Goal: Contribute content

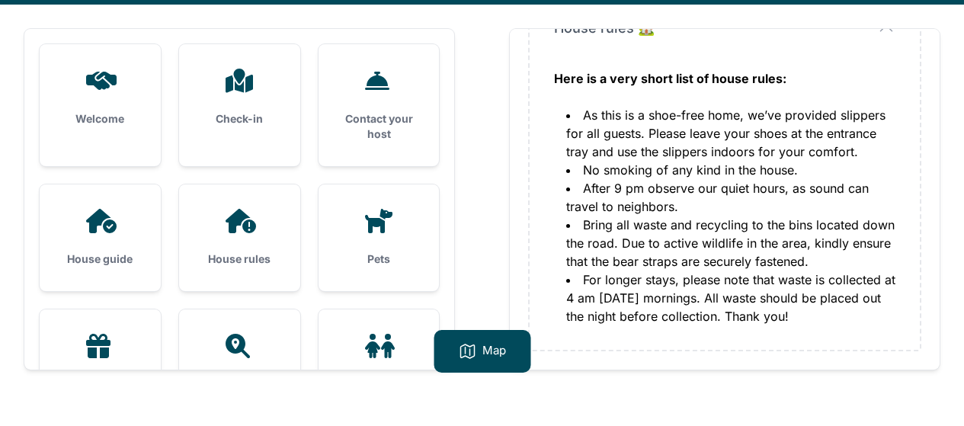
scroll to position [97, 0]
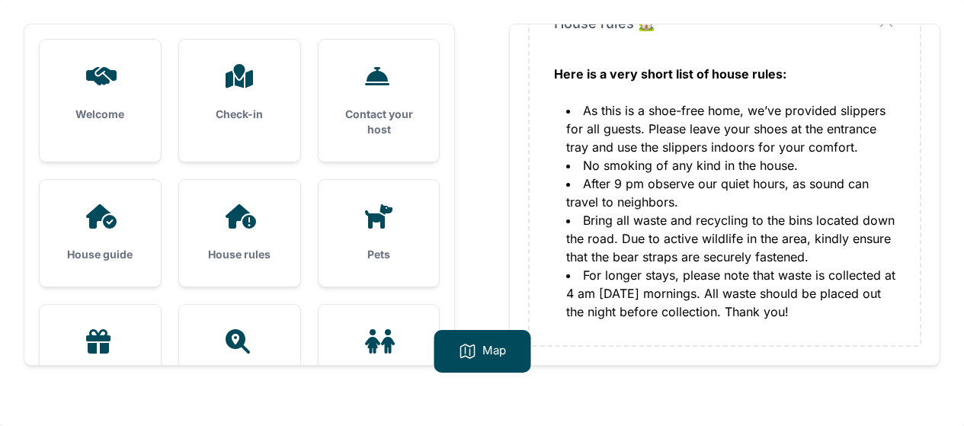
click at [379, 233] on div "Pets" at bounding box center [378, 233] width 121 height 107
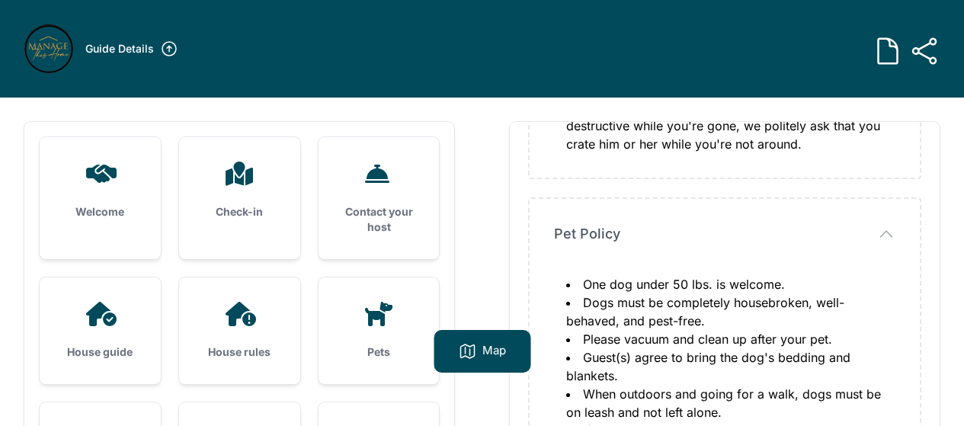
scroll to position [440, 0]
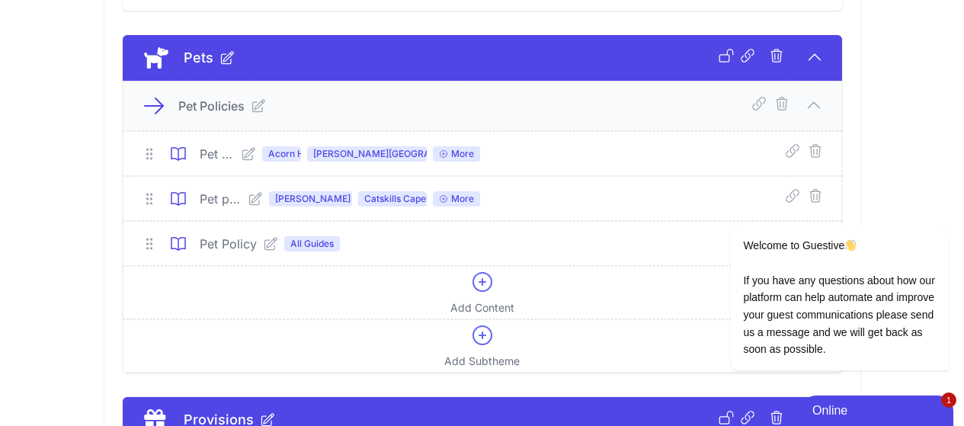
click at [303, 245] on div "Pet Policy All Guides" at bounding box center [340, 244] width 280 height 18
click at [264, 245] on icon at bounding box center [270, 243] width 12 height 12
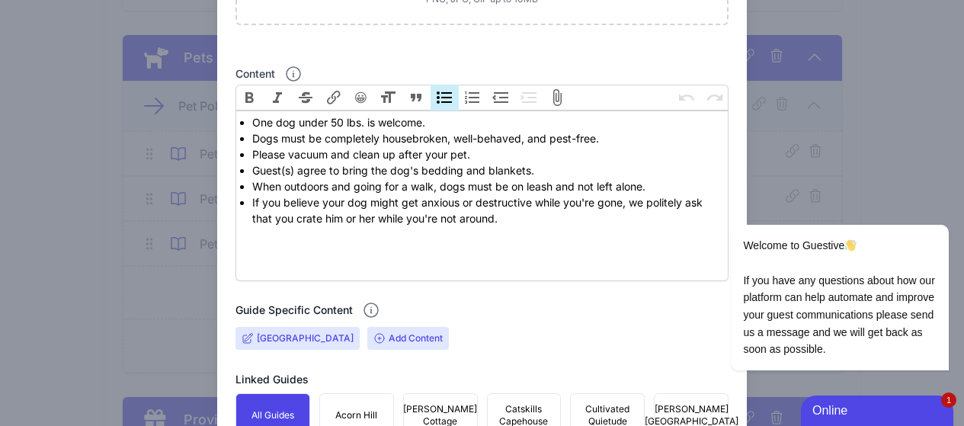
scroll to position [457, 0]
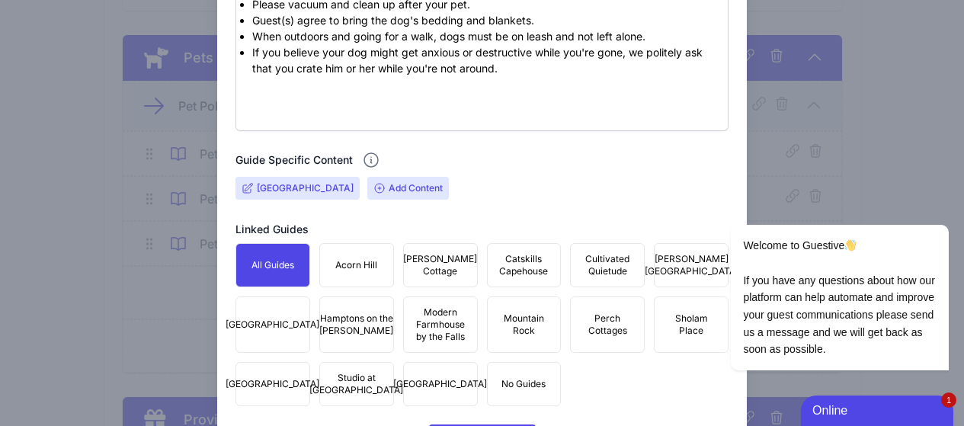
click at [295, 190] on input "Deerfield Farm Estate" at bounding box center [305, 188] width 97 height 12
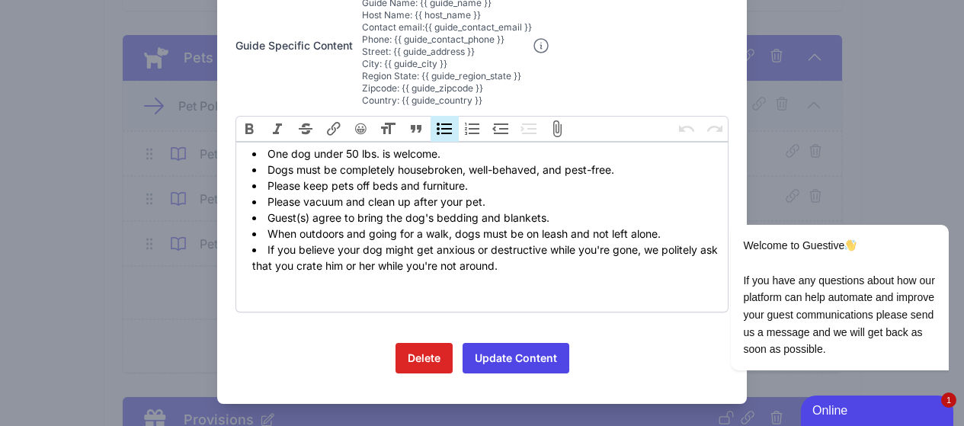
scroll to position [170, 0]
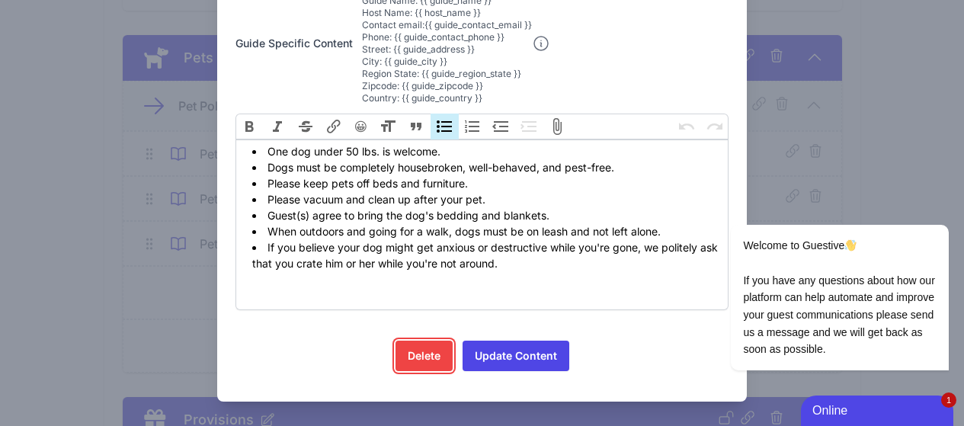
click at [420, 350] on link "Delete" at bounding box center [423, 355] width 57 height 30
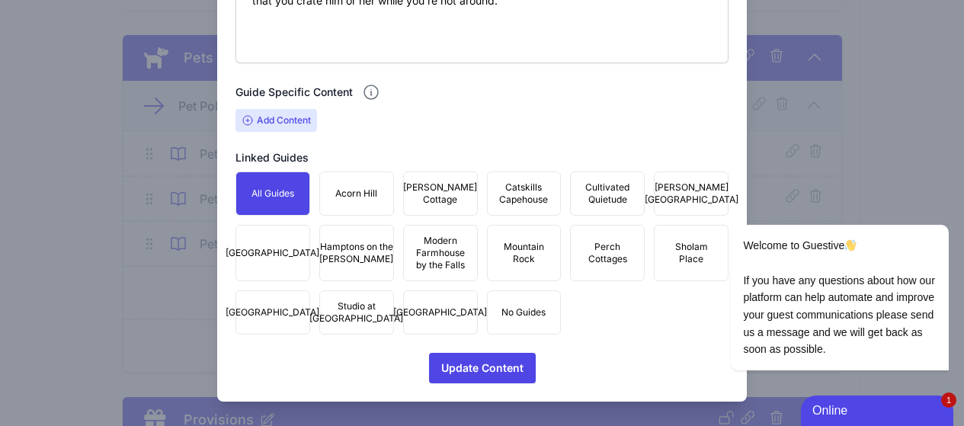
scroll to position [537, 0]
click at [480, 369] on span "Update Content" at bounding box center [482, 368] width 82 height 30
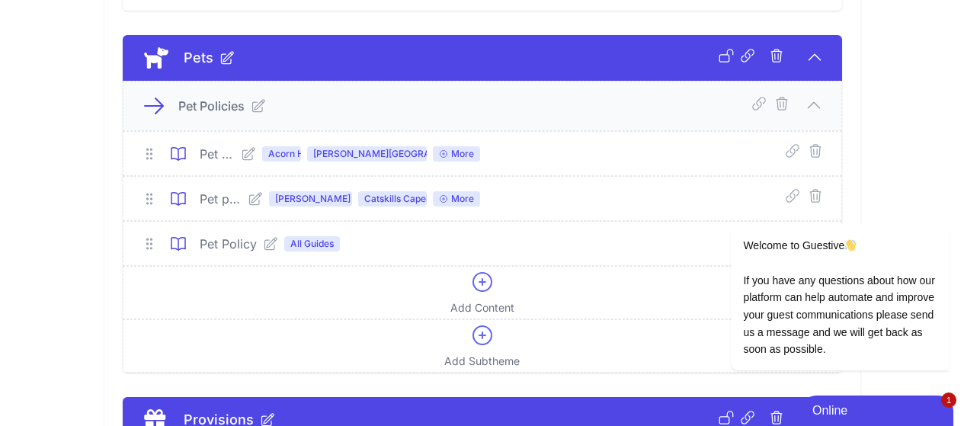
click at [248, 200] on icon at bounding box center [255, 198] width 15 height 15
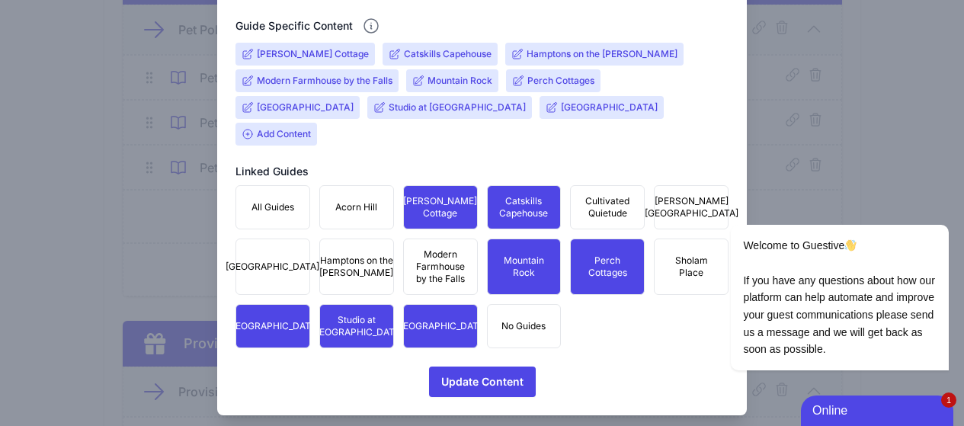
scroll to position [594, 0]
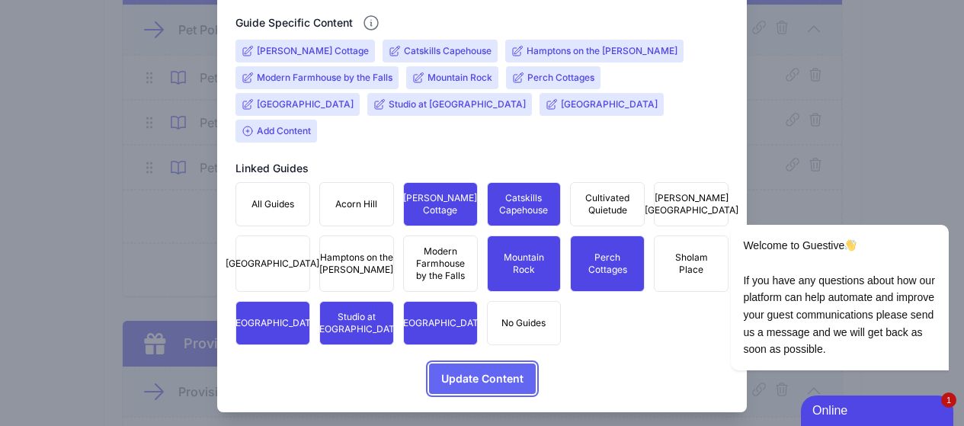
click at [486, 368] on span "Update Content" at bounding box center [482, 378] width 82 height 30
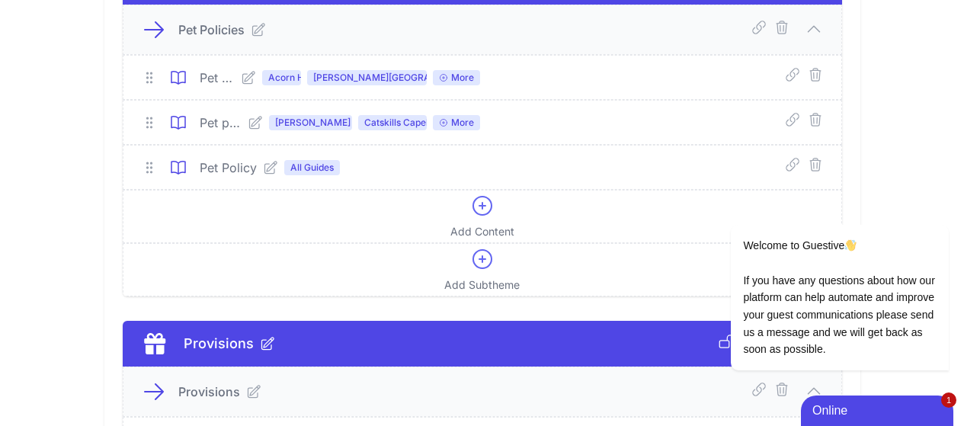
click at [241, 77] on icon at bounding box center [248, 77] width 15 height 15
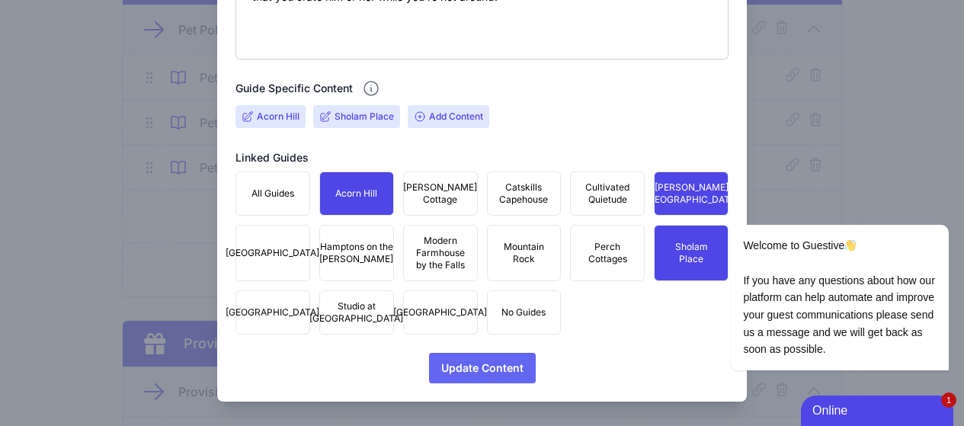
scroll to position [541, 0]
click at [463, 367] on span "Update Content" at bounding box center [482, 368] width 82 height 30
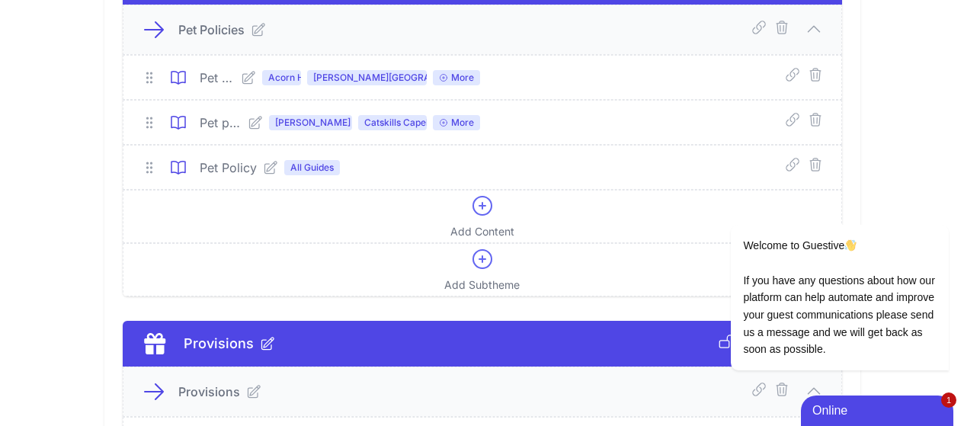
click at [142, 169] on icon at bounding box center [149, 167] width 15 height 15
click at [146, 168] on circle at bounding box center [147, 168] width 2 height 2
click at [252, 30] on icon at bounding box center [258, 30] width 12 height 12
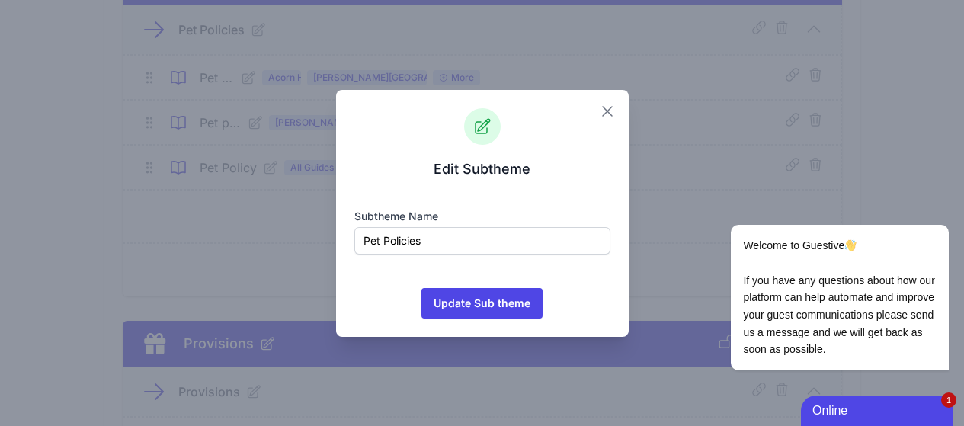
click at [613, 111] on icon "button" at bounding box center [607, 111] width 18 height 18
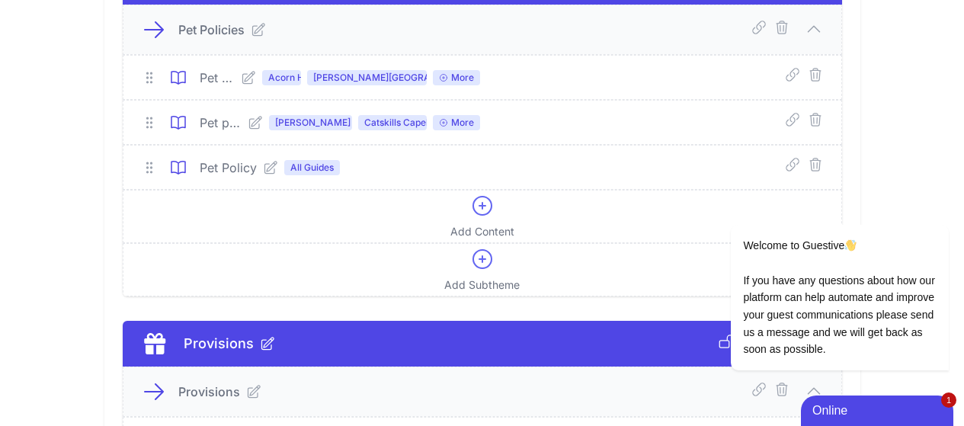
click at [480, 200] on icon at bounding box center [482, 205] width 24 height 24
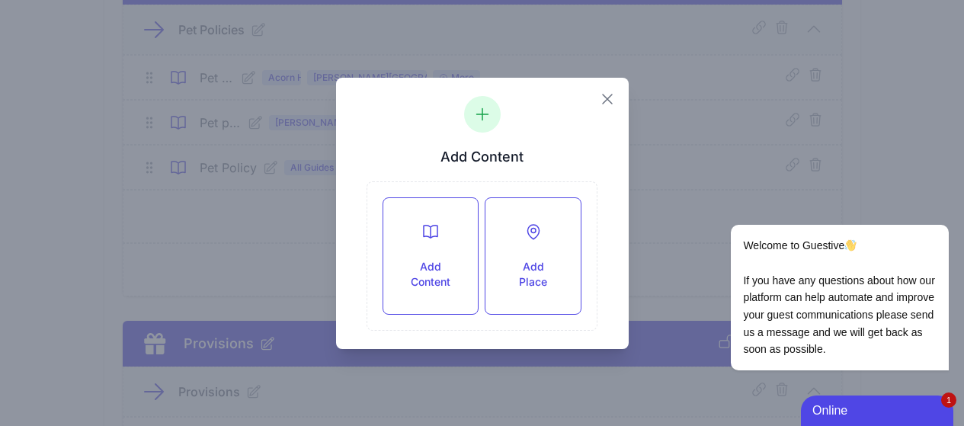
click at [606, 99] on icon "button" at bounding box center [607, 98] width 9 height 9
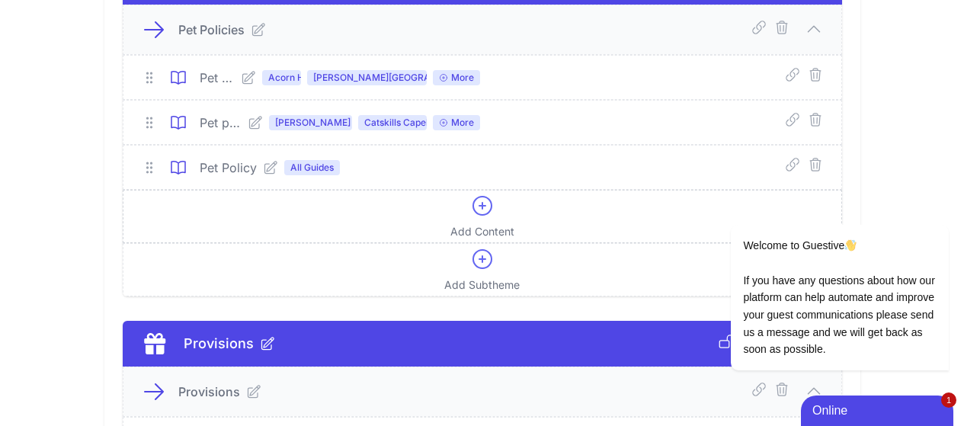
click at [487, 214] on icon at bounding box center [482, 206] width 18 height 18
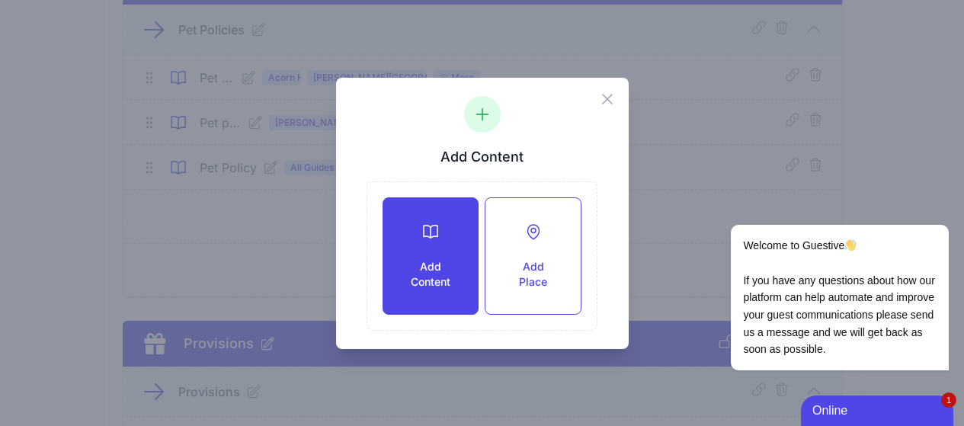
click at [446, 248] on div "Add Content" at bounding box center [430, 256] width 94 height 116
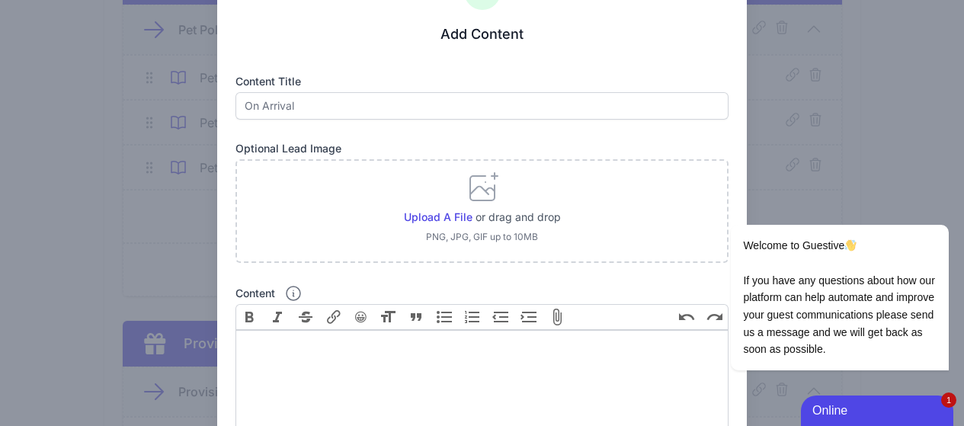
scroll to position [0, 0]
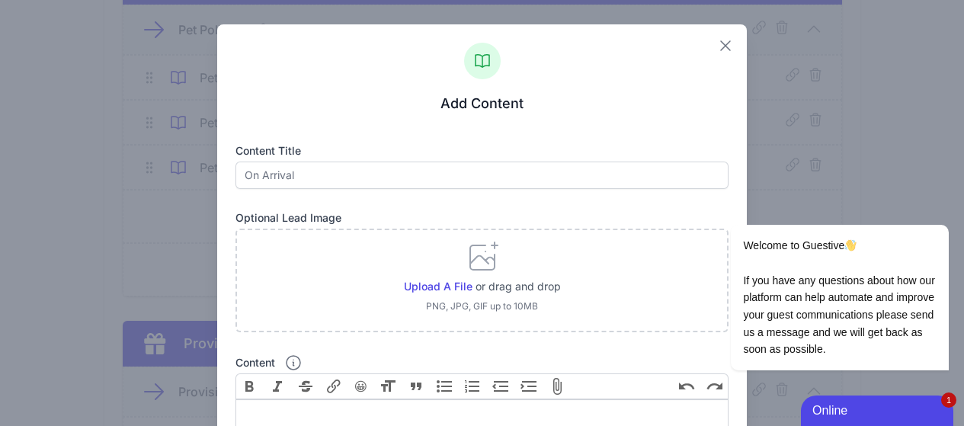
click at [716, 46] on icon "button" at bounding box center [725, 46] width 18 height 18
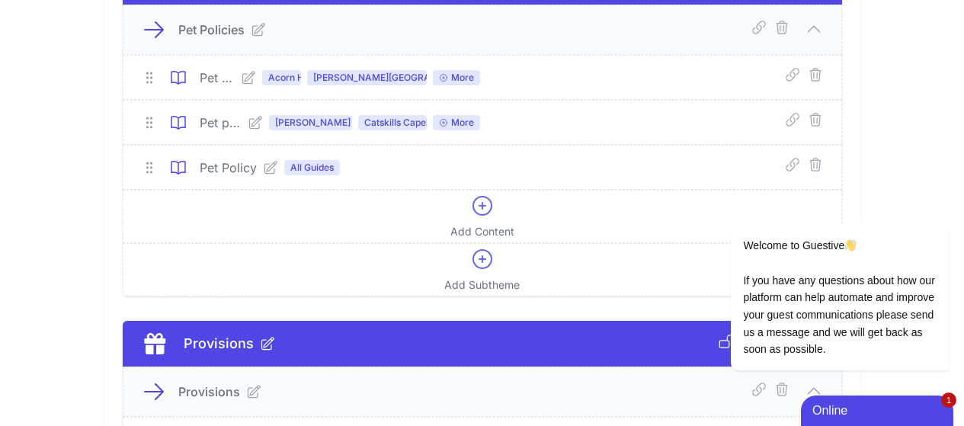
click at [243, 78] on icon at bounding box center [249, 77] width 12 height 12
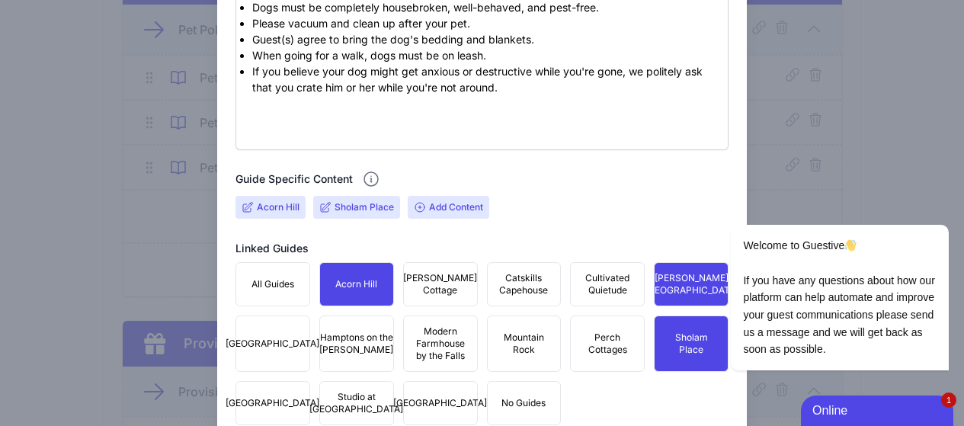
scroll to position [381, 0]
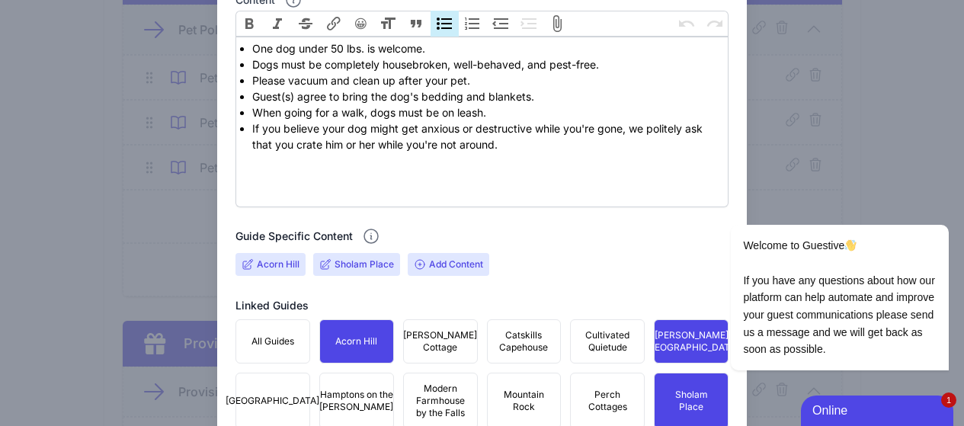
click at [449, 263] on span "Add Content" at bounding box center [449, 264] width 82 height 23
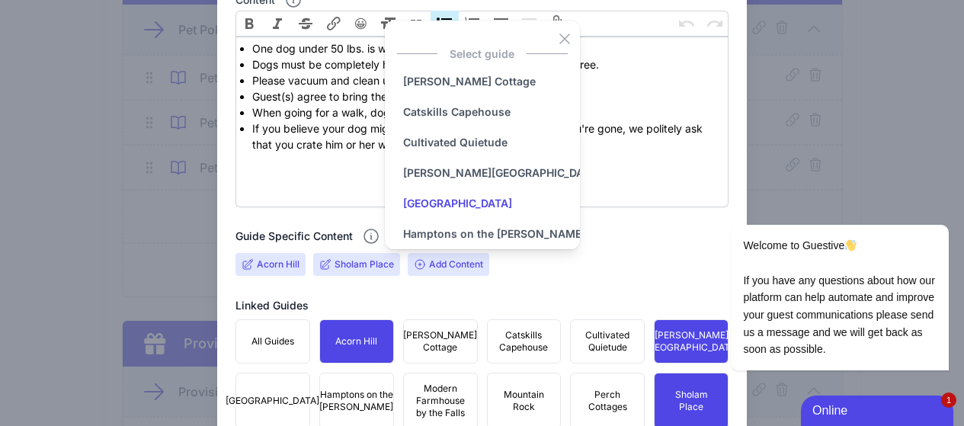
click at [467, 207] on input "Deerfield Farm Estate" at bounding box center [457, 203] width 121 height 30
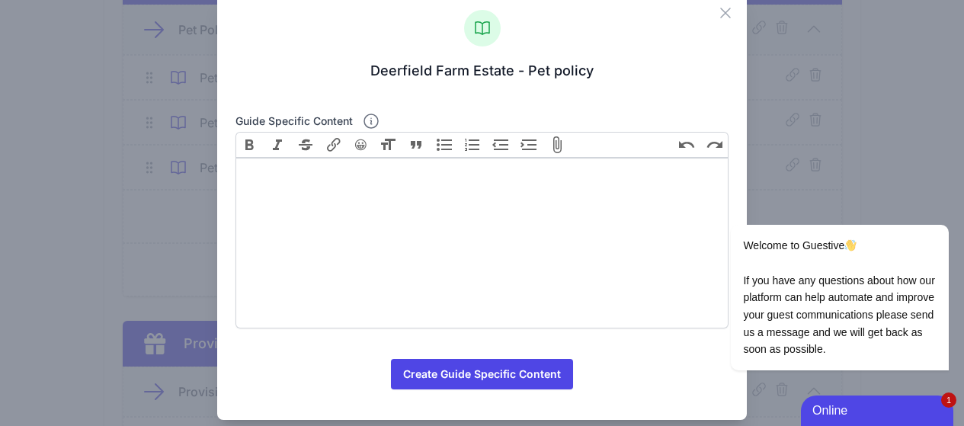
scroll to position [51, 0]
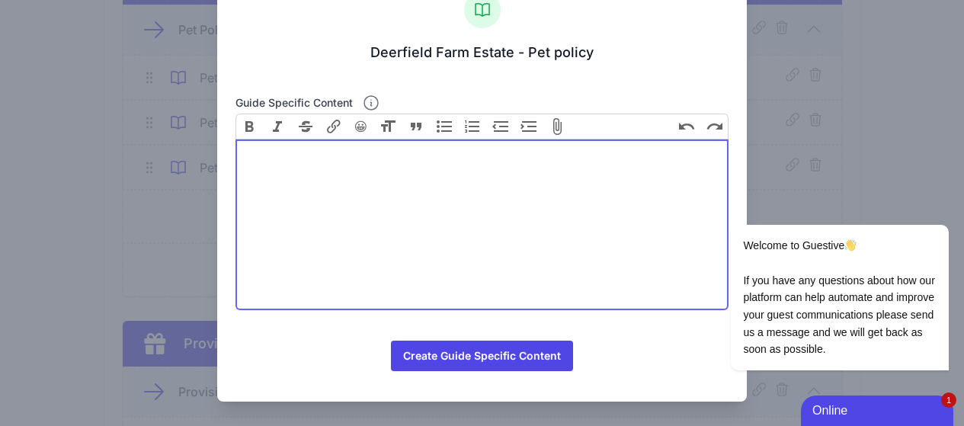
click at [353, 187] on trix-editor at bounding box center [482, 224] width 494 height 171
paste trix-editor "<ul><li>One dog under 50 lbs. is welcome.&nbsp;</li><li>Dogs must be completely…"
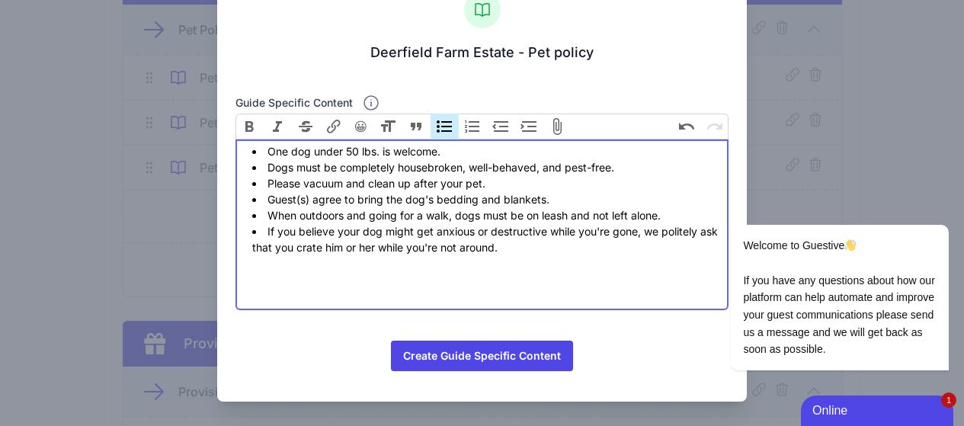
click at [657, 168] on li "Dogs must be completely housebroken, well-behaved, and pest-free." at bounding box center [487, 167] width 470 height 16
click at [538, 186] on li "Please vacuum and clean up after your pet." at bounding box center [487, 183] width 470 height 16
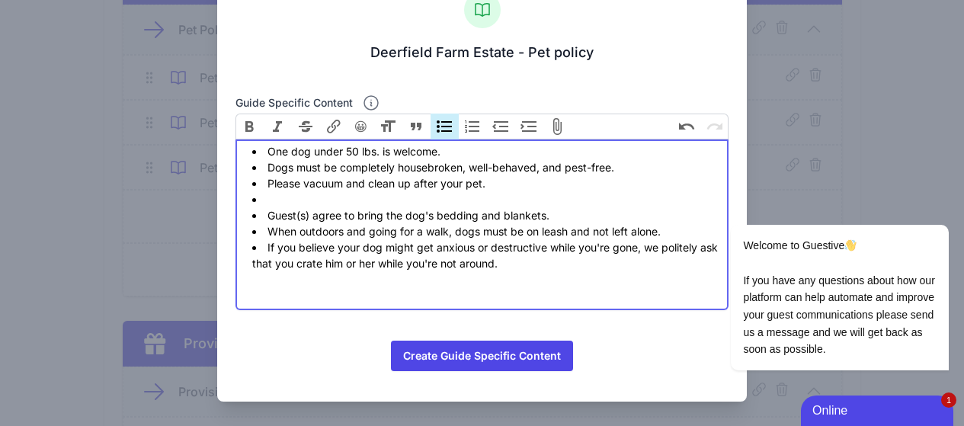
click at [348, 197] on li at bounding box center [487, 199] width 470 height 16
paste trix-editor "<ul><li>One dog under 50 lbs. is welcome.&nbsp;</li><li>Dogs must be completely…"
type trix-editor "<ul><li>One dog under 50 lbs. is welcome.&nbsp;</li><li>Dogs must be completely…"
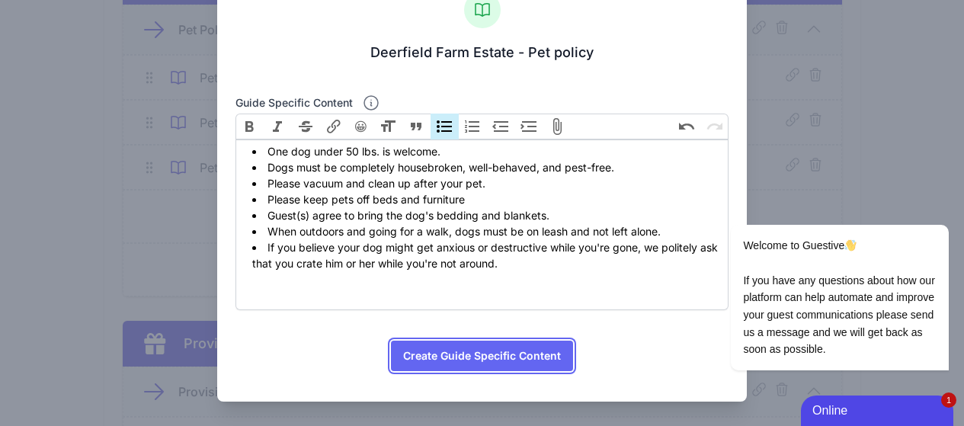
click at [497, 356] on button "Create Guide Specific Content" at bounding box center [482, 355] width 182 height 30
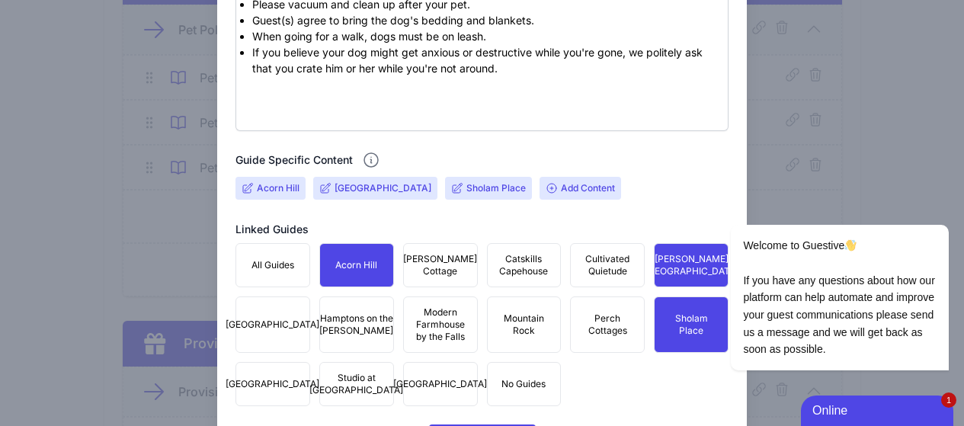
scroll to position [533, 0]
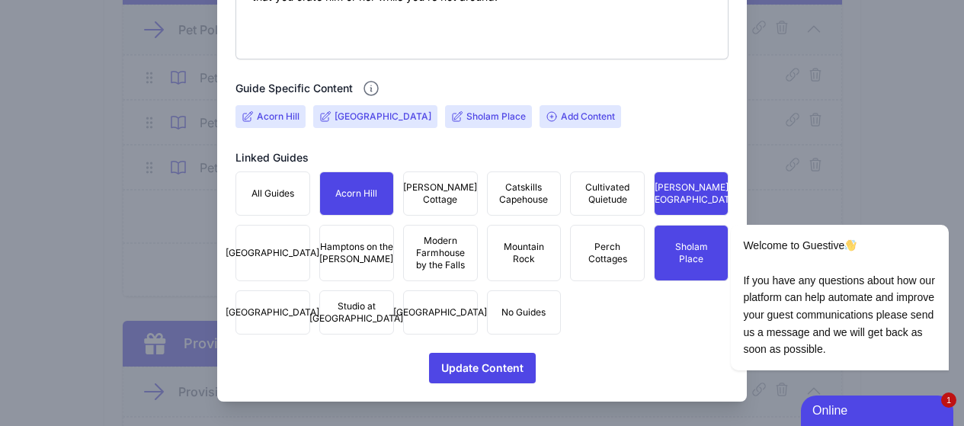
click at [272, 259] on span "Deerfield Farm Estate" at bounding box center [272, 253] width 94 height 12
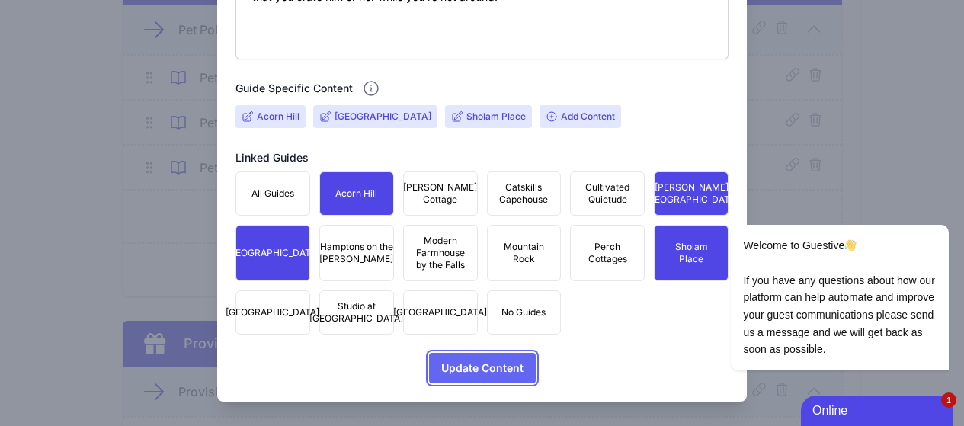
click at [498, 372] on span "Update Content" at bounding box center [482, 368] width 82 height 30
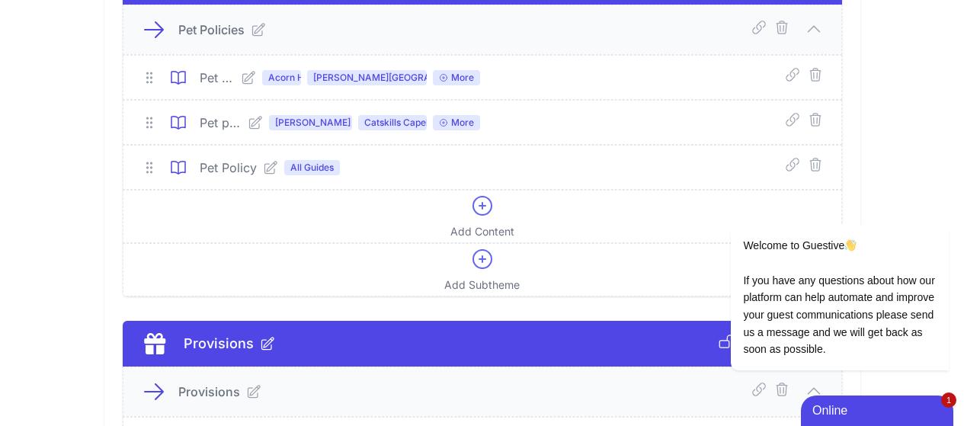
click at [241, 78] on icon at bounding box center [248, 77] width 15 height 15
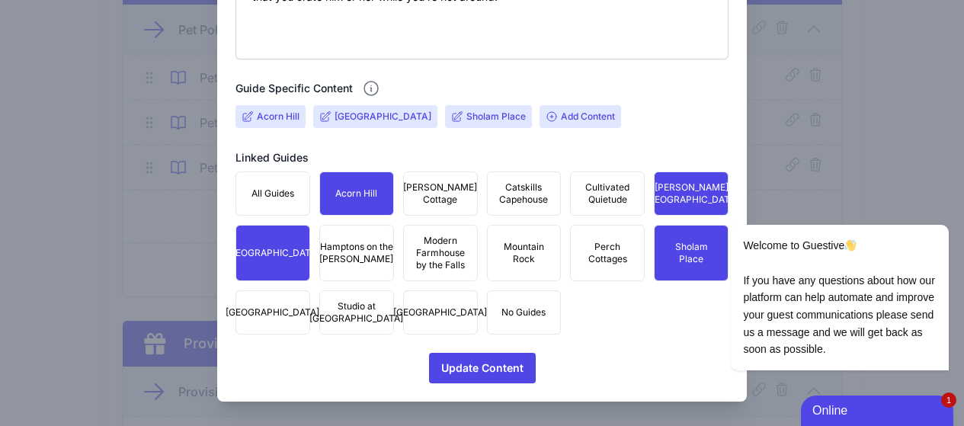
click at [355, 110] on input "Deerfield Farm Estate" at bounding box center [382, 116] width 97 height 12
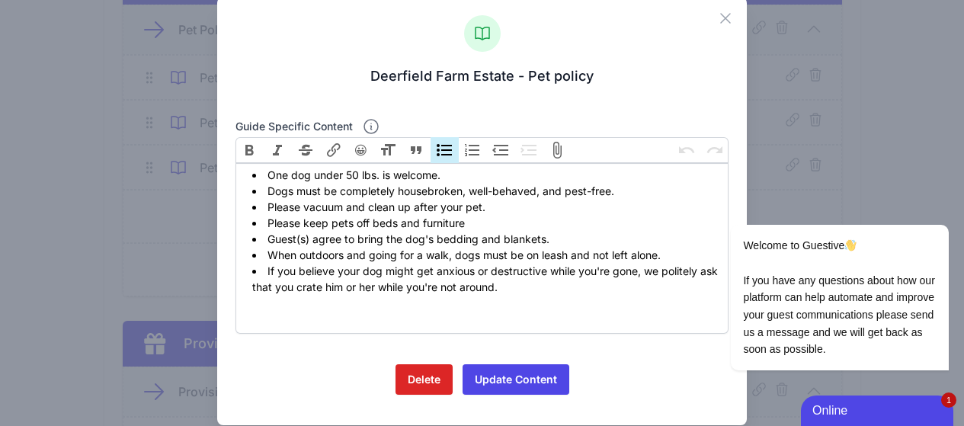
scroll to position [51, 0]
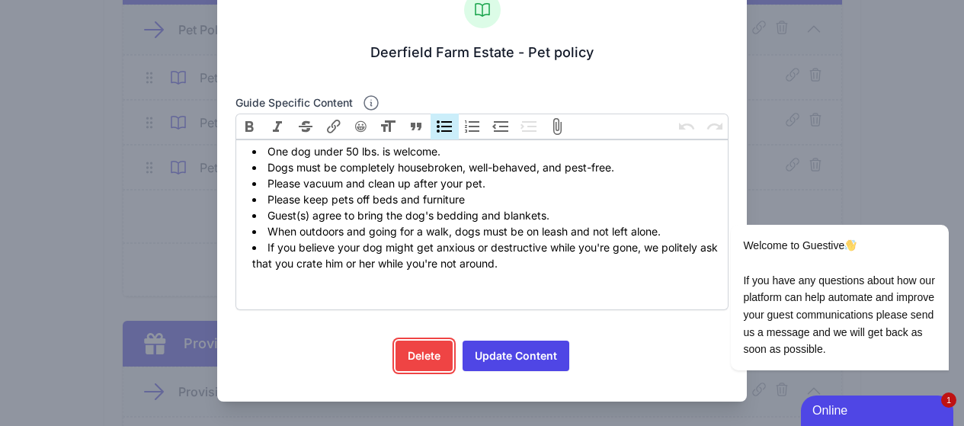
click at [430, 362] on link "Delete" at bounding box center [423, 355] width 57 height 30
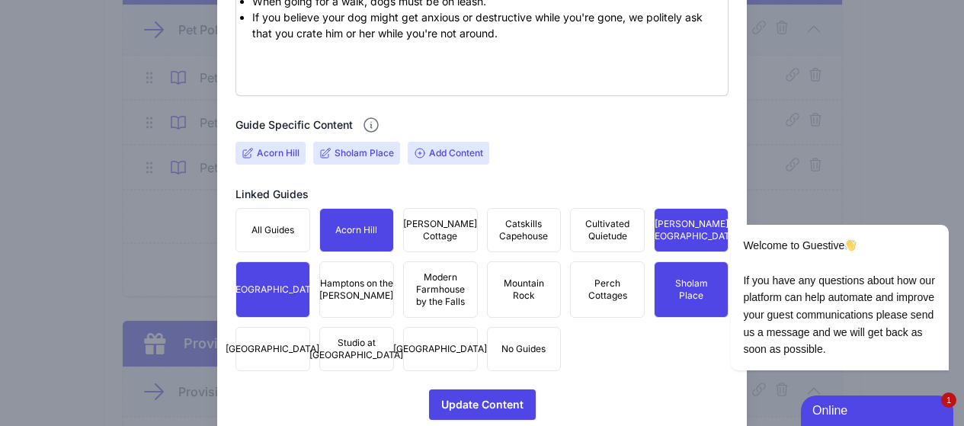
scroll to position [541, 0]
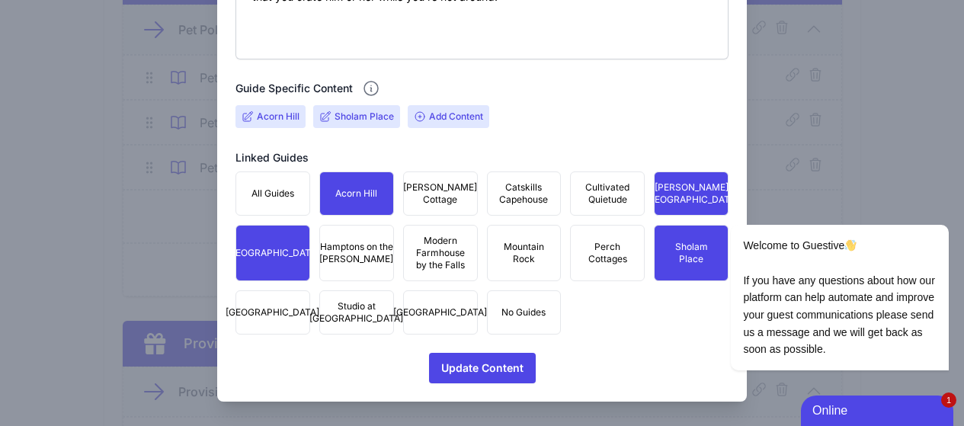
click at [270, 257] on span "Deerfield Farm Estate" at bounding box center [272, 253] width 94 height 12
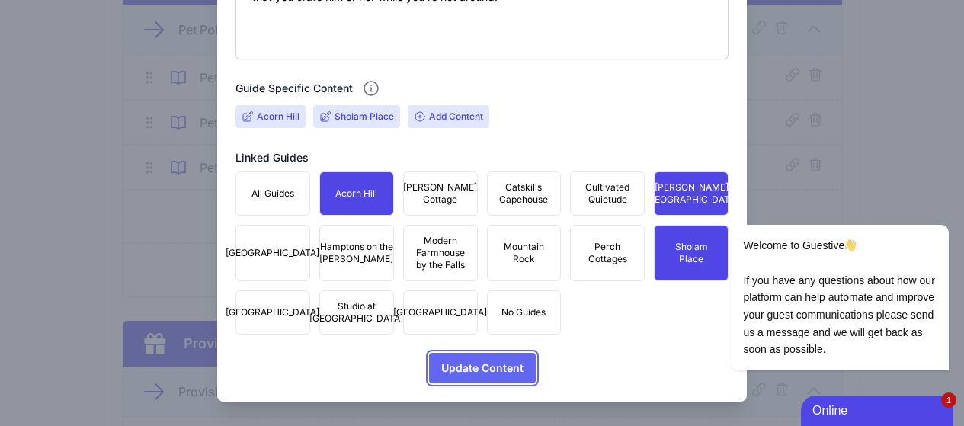
click at [480, 367] on span "Update Content" at bounding box center [482, 368] width 82 height 30
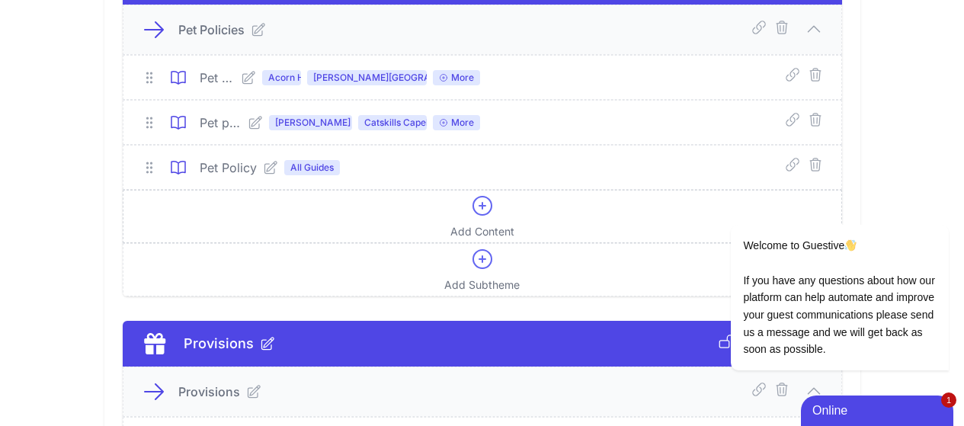
click at [476, 205] on icon at bounding box center [482, 205] width 24 height 24
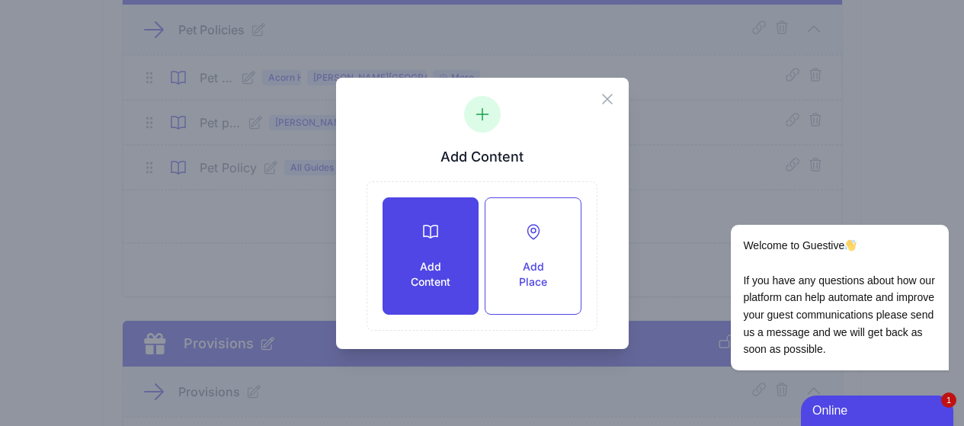
click at [440, 245] on div "Add Content" at bounding box center [430, 256] width 94 height 116
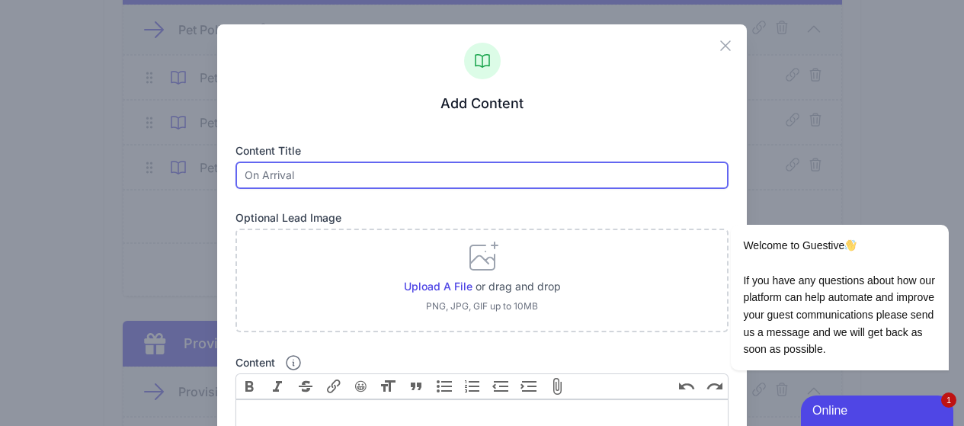
click at [331, 181] on input "text" at bounding box center [482, 174] width 494 height 27
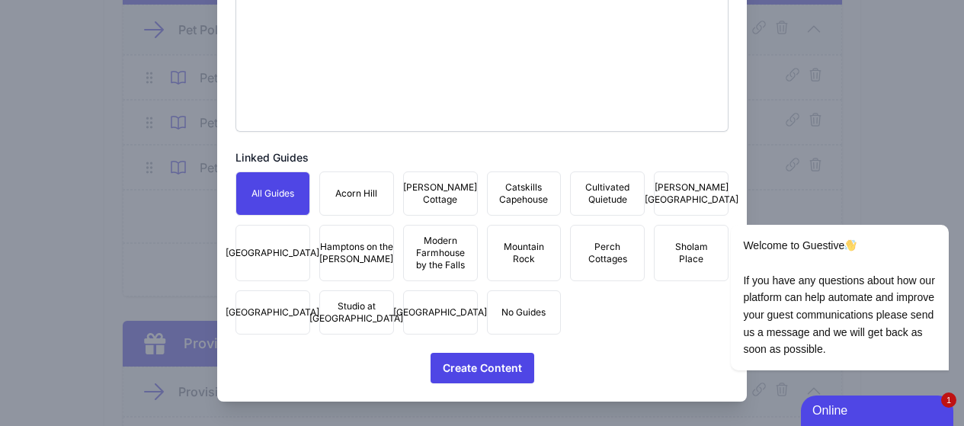
scroll to position [450, 0]
type input "Pet Policies"
click at [261, 253] on span "Deerfield Farm Estate" at bounding box center [272, 253] width 94 height 12
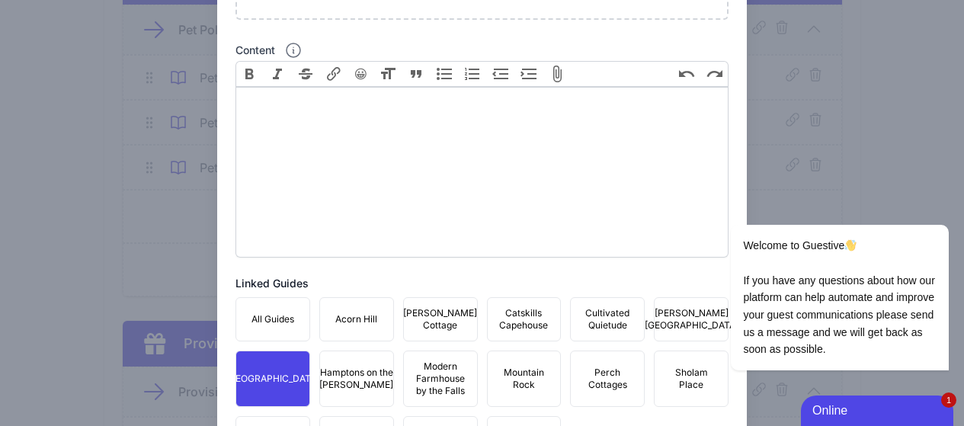
scroll to position [222, 0]
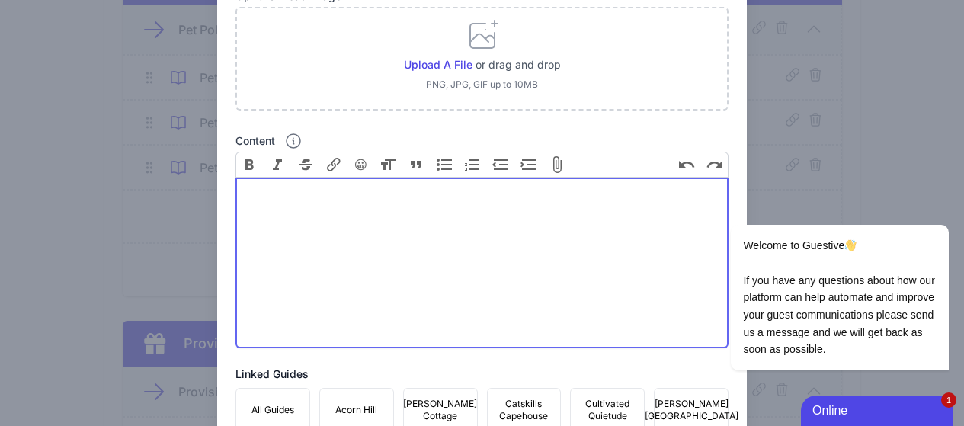
click at [299, 235] on trix-editor "Content" at bounding box center [482, 262] width 494 height 171
paste trix-editor "<div>Please keep pets off beds and furniture</div>"
type trix-editor "<div>Please keep pets off beds and furniture</div>"
paste trix-editor "<ul><li>One dog under 50 lbs. is welcome.&nbsp;</li><li>Dogs must be completely…"
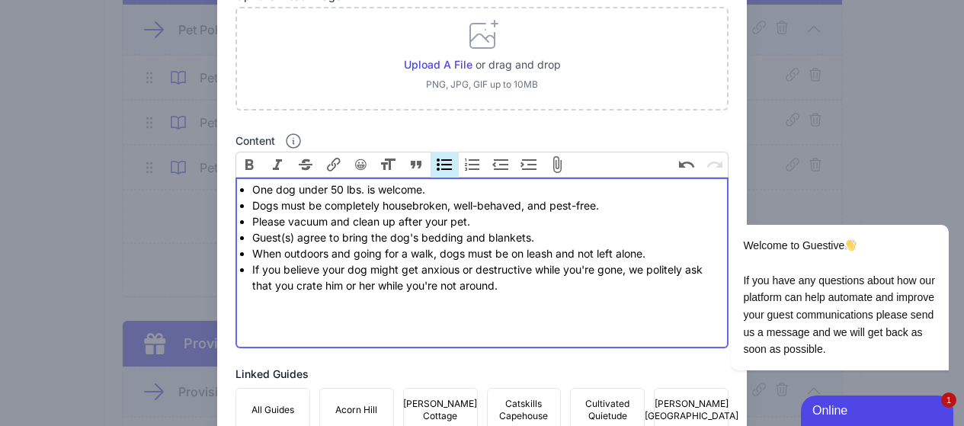
click at [476, 220] on li "Please vacuum and clean up after your pet." at bounding box center [487, 221] width 470 height 16
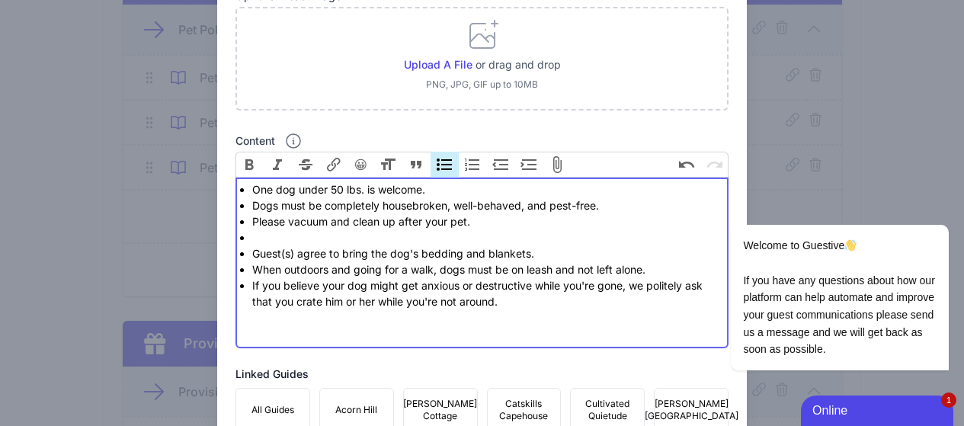
paste trix-editor "Please keep pets off beds and furniture"
type trix-editor "<ul><li>One dog under 50 lbs. is welcome.&nbsp;</li><li>Dogs must be completely…"
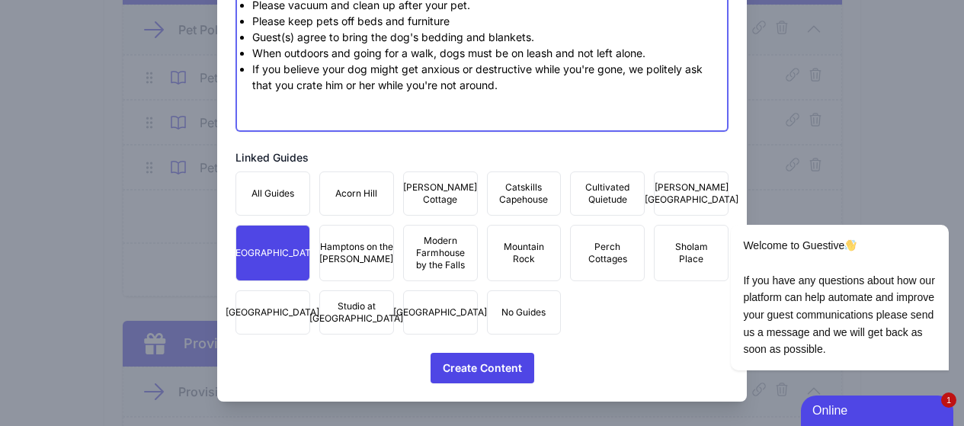
scroll to position [450, 0]
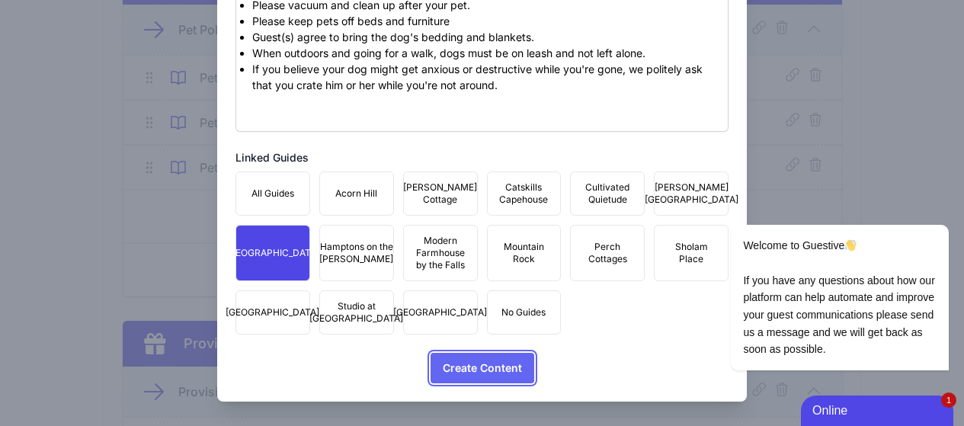
click at [481, 360] on span "Create Content" at bounding box center [482, 368] width 79 height 30
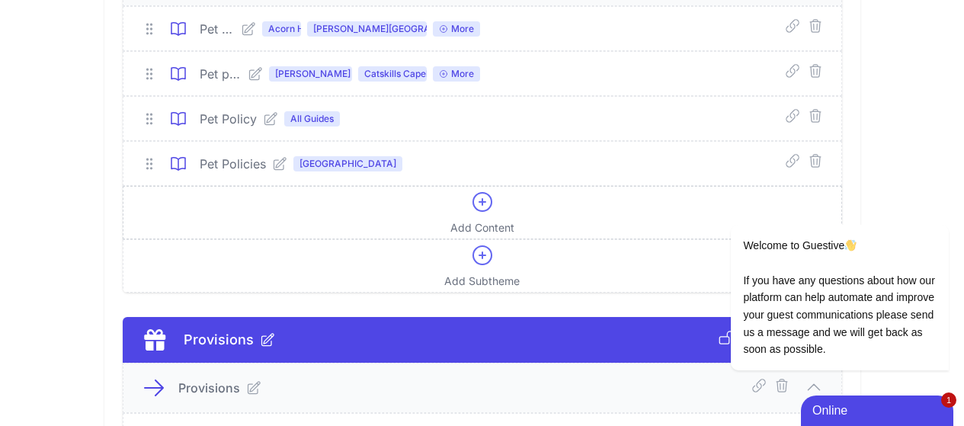
scroll to position [1456, 0]
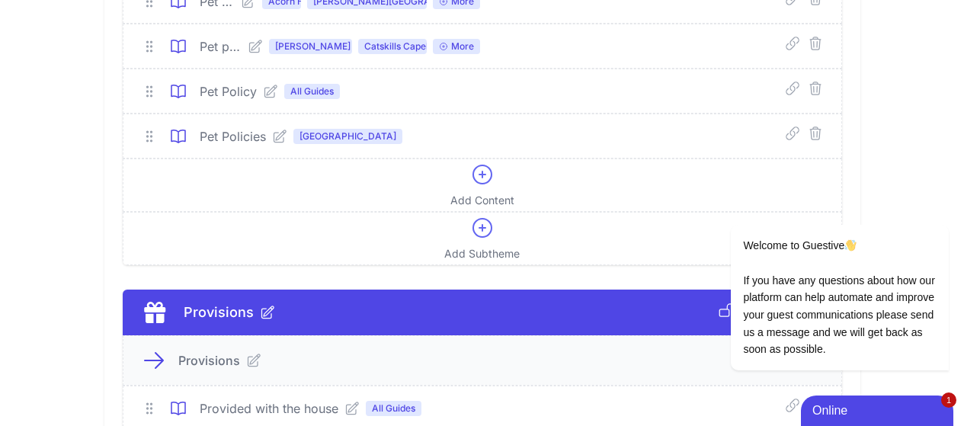
click at [272, 135] on icon at bounding box center [279, 136] width 15 height 15
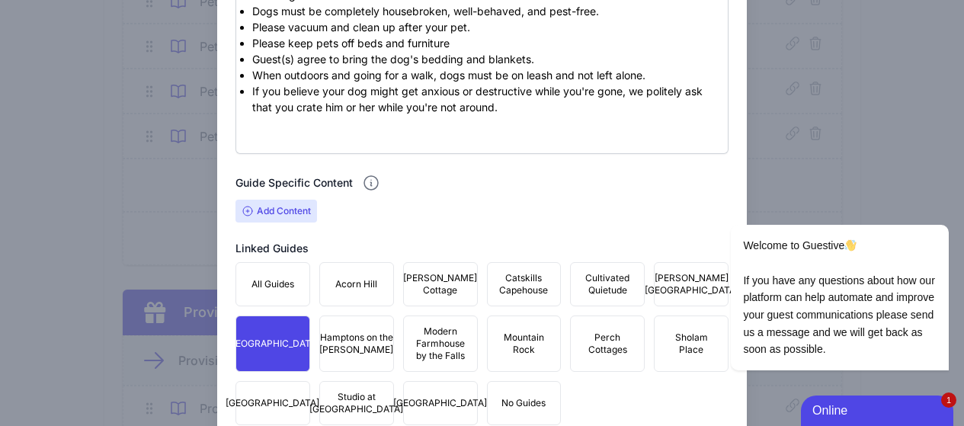
scroll to position [457, 0]
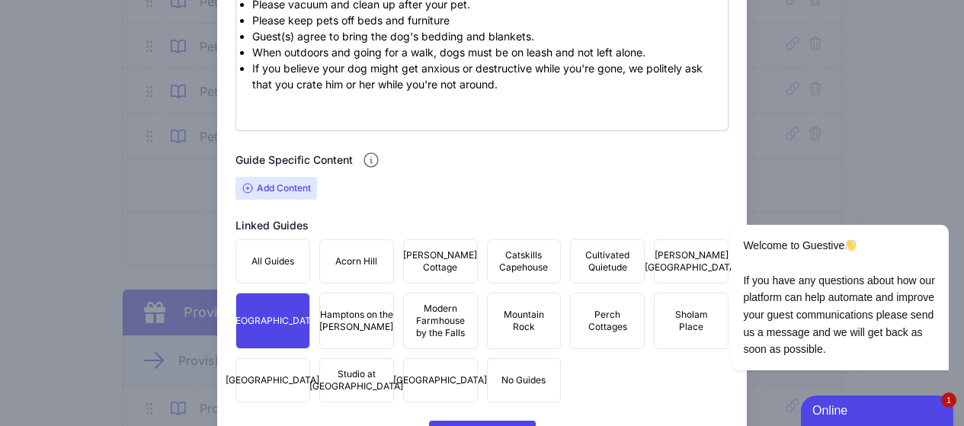
click at [279, 187] on span "Add Content" at bounding box center [276, 188] width 82 height 23
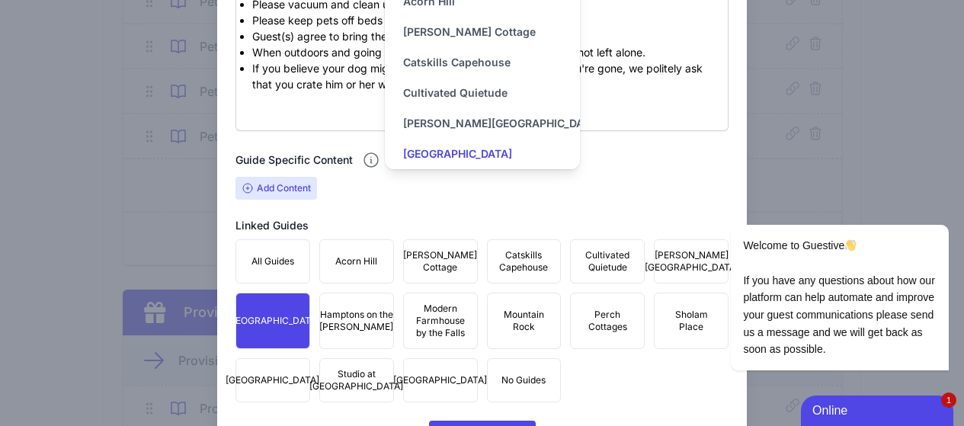
click at [472, 154] on input "Deerfield Farm Estate" at bounding box center [457, 154] width 121 height 30
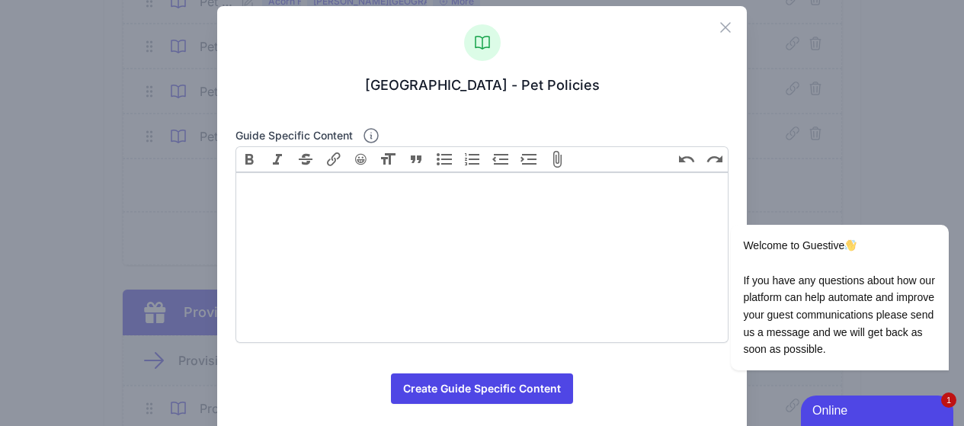
scroll to position [0, 0]
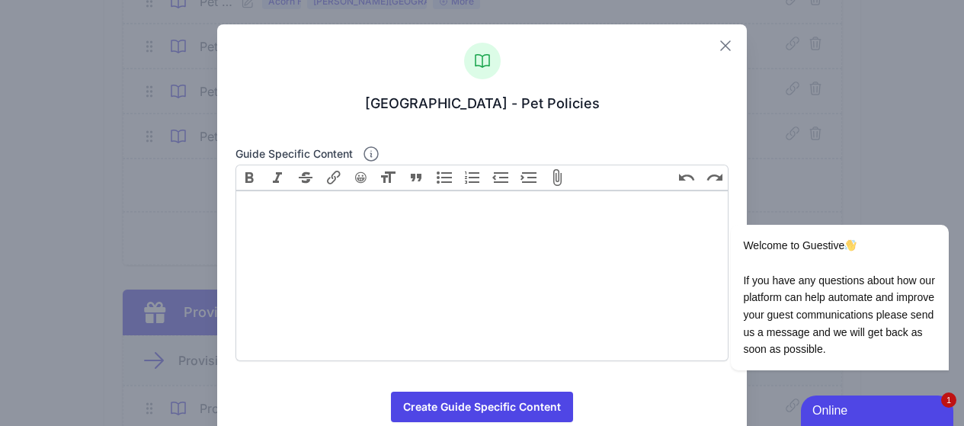
click at [716, 45] on icon at bounding box center [725, 46] width 18 height 18
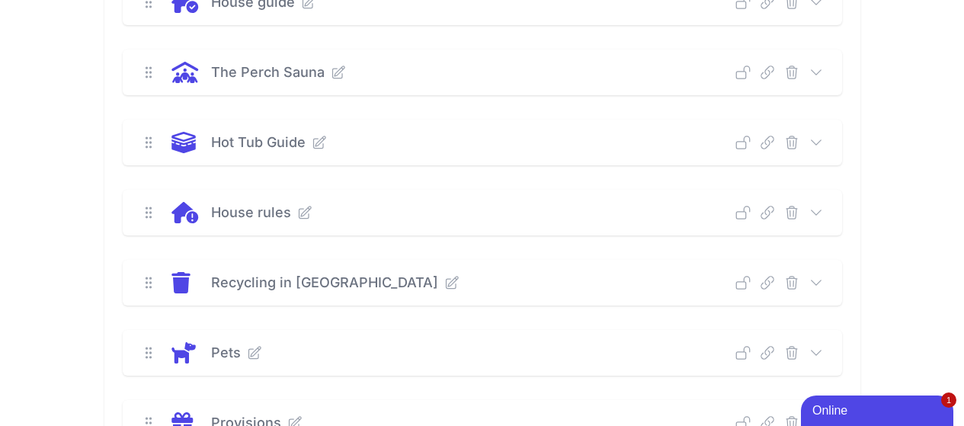
scroll to position [609, 0]
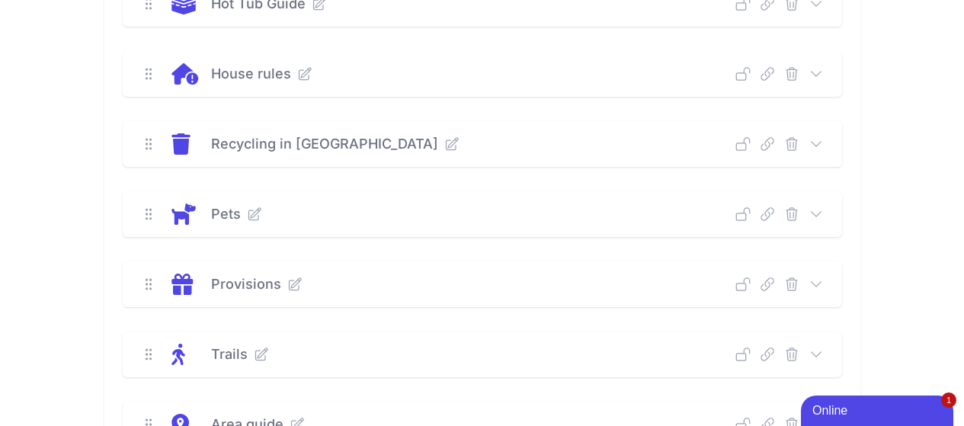
click at [820, 215] on icon at bounding box center [815, 213] width 10 height 5
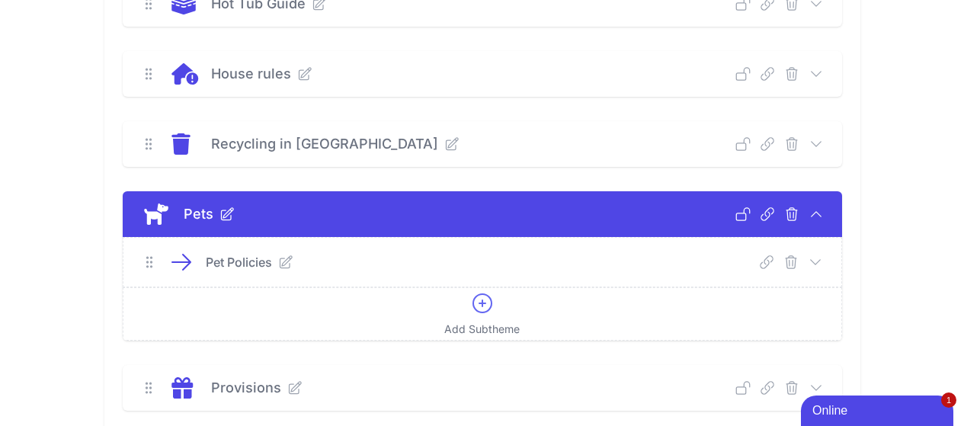
click at [820, 262] on icon at bounding box center [815, 261] width 10 height 5
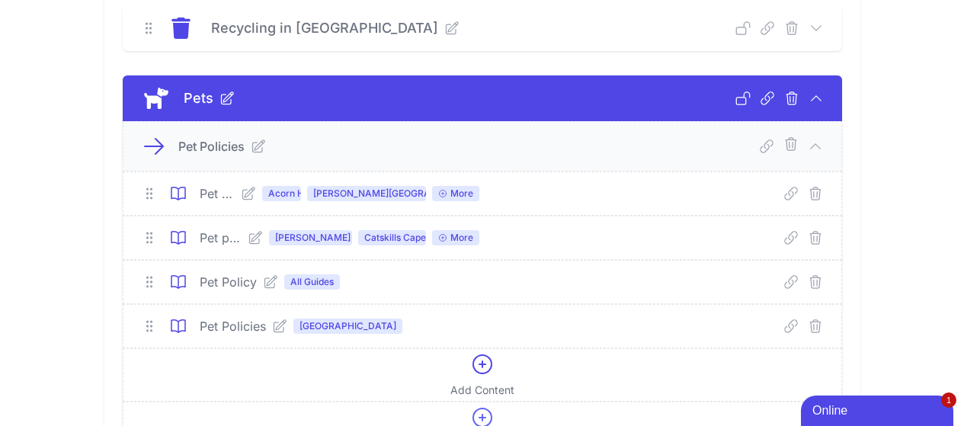
scroll to position [762, 0]
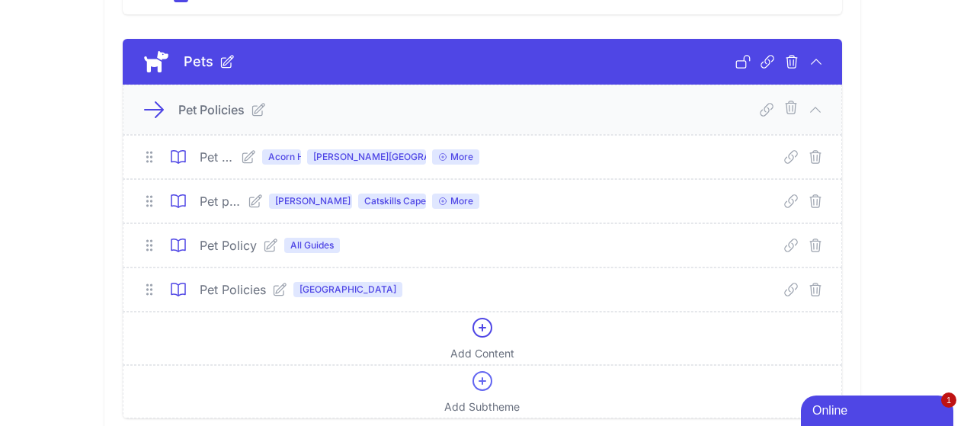
click at [273, 292] on icon at bounding box center [279, 289] width 12 height 12
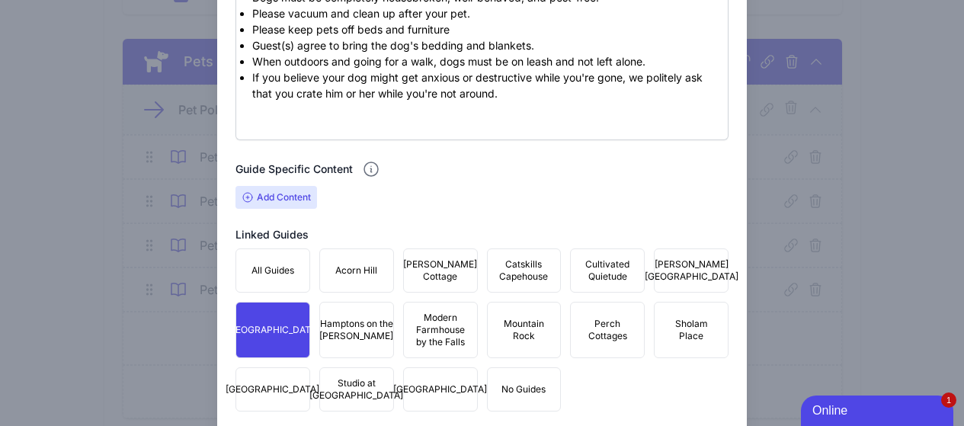
scroll to position [533, 0]
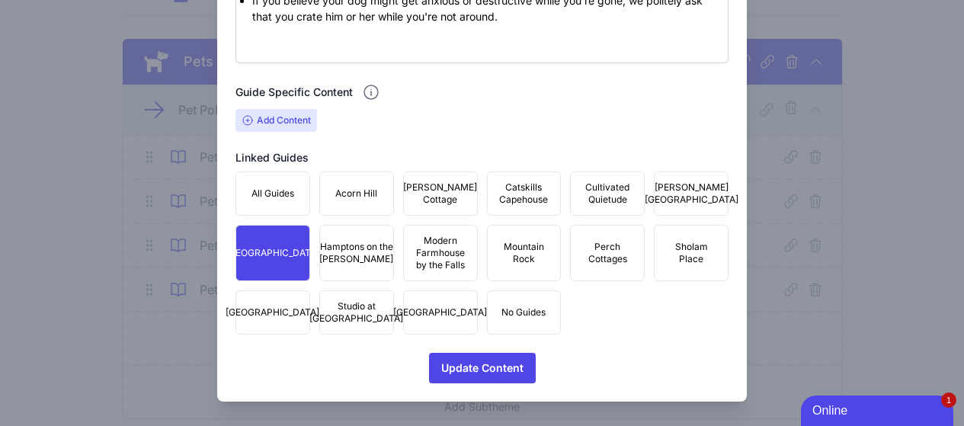
click at [268, 255] on span "Deerfield Farm Estate" at bounding box center [272, 253] width 94 height 12
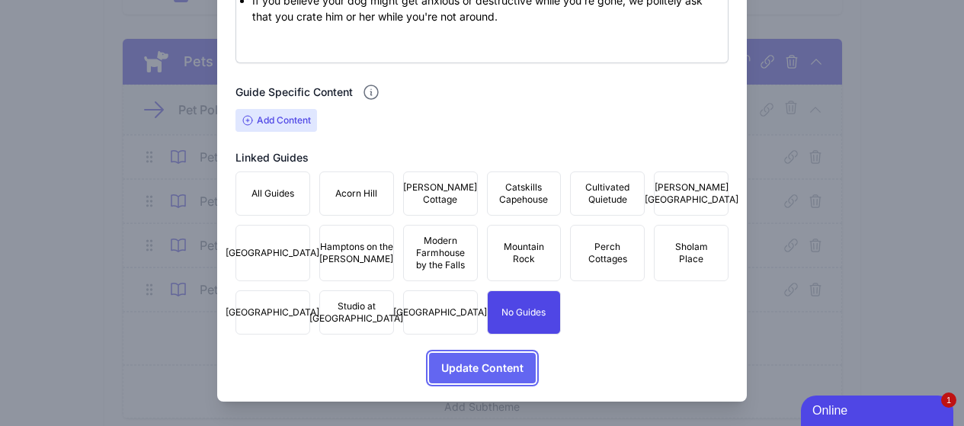
click at [510, 370] on span "Update Content" at bounding box center [482, 368] width 82 height 30
